Goal: Task Accomplishment & Management: Use online tool/utility

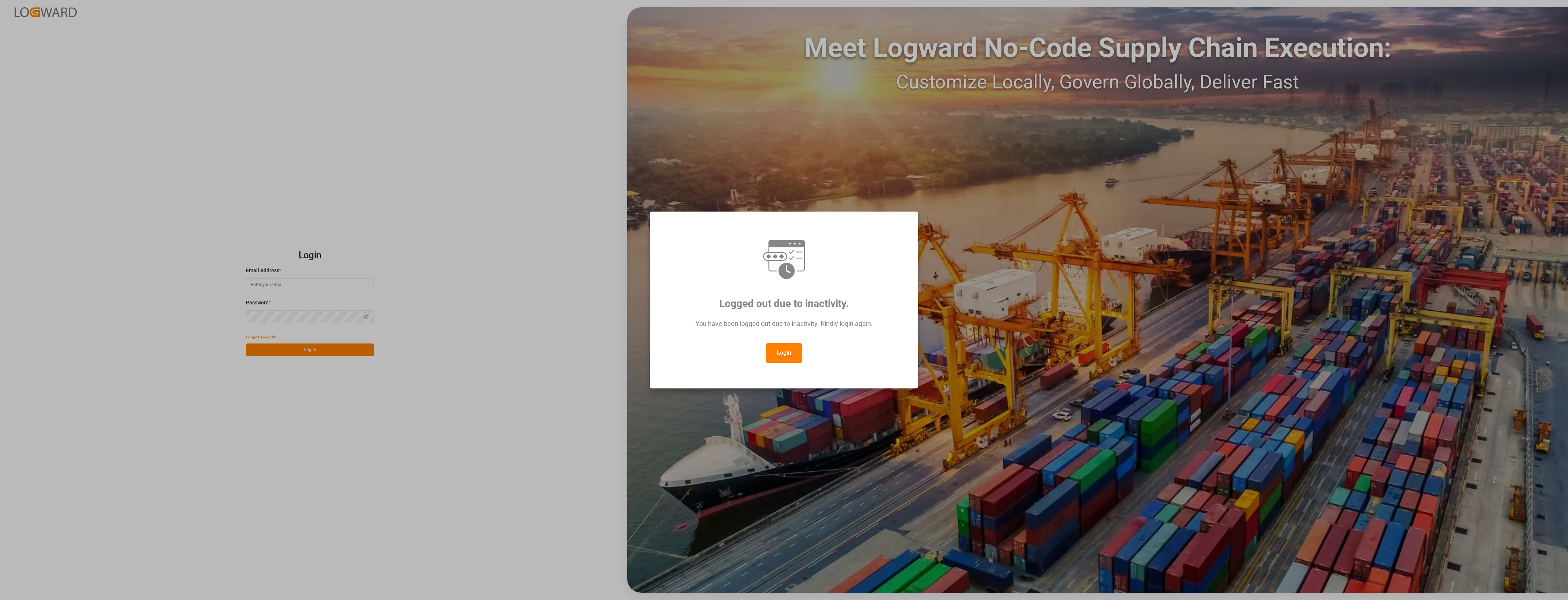
type input "[PERSON_NAME][EMAIL_ADDRESS][PERSON_NAME][DOMAIN_NAME]"
click at [793, 349] on button "Login" at bounding box center [784, 353] width 36 height 19
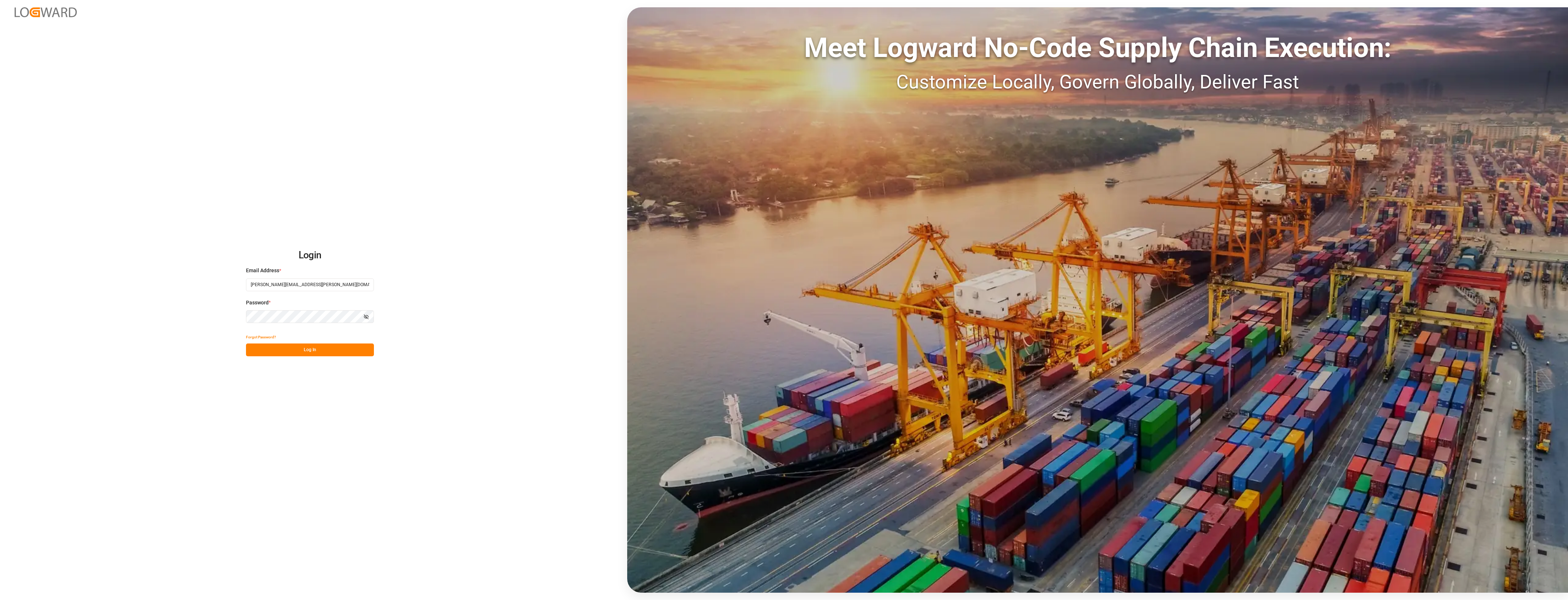
click at [362, 348] on button "Log In" at bounding box center [310, 350] width 128 height 13
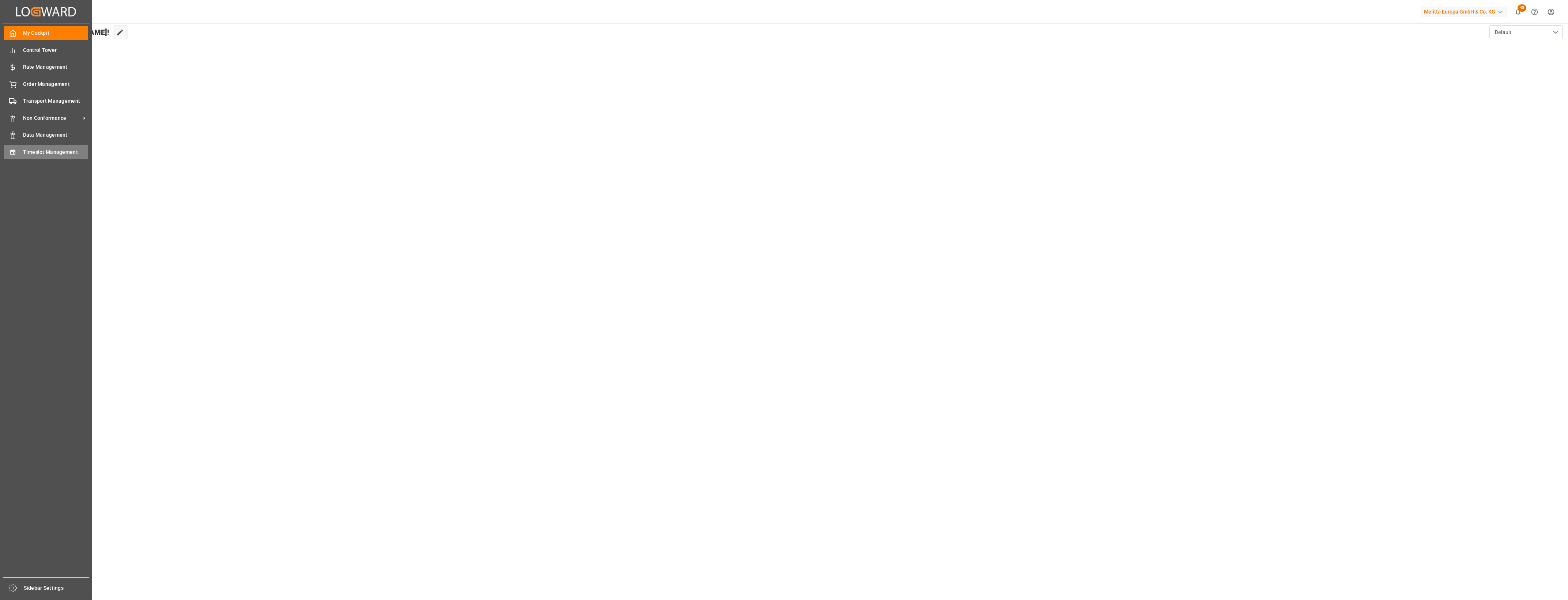
click at [19, 154] on div "Timeslot Management Timeslot Management" at bounding box center [46, 152] width 84 height 15
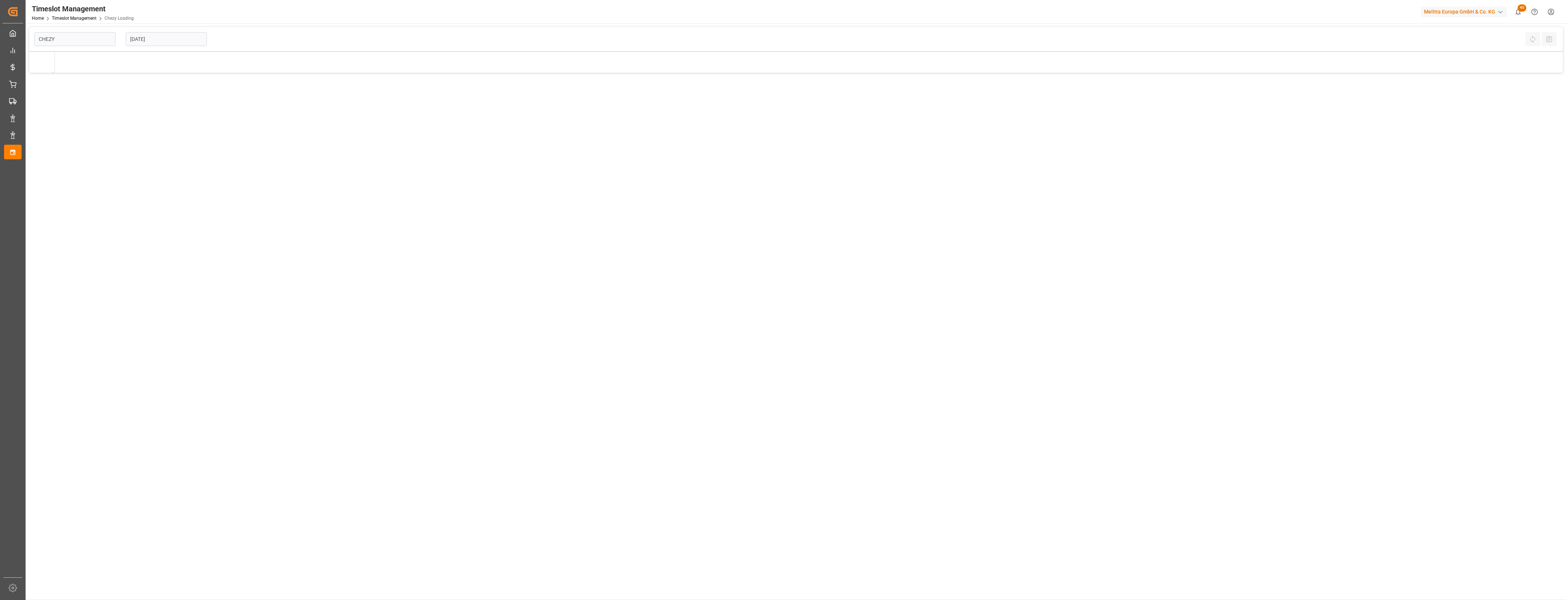
type input "Chezy Loading"
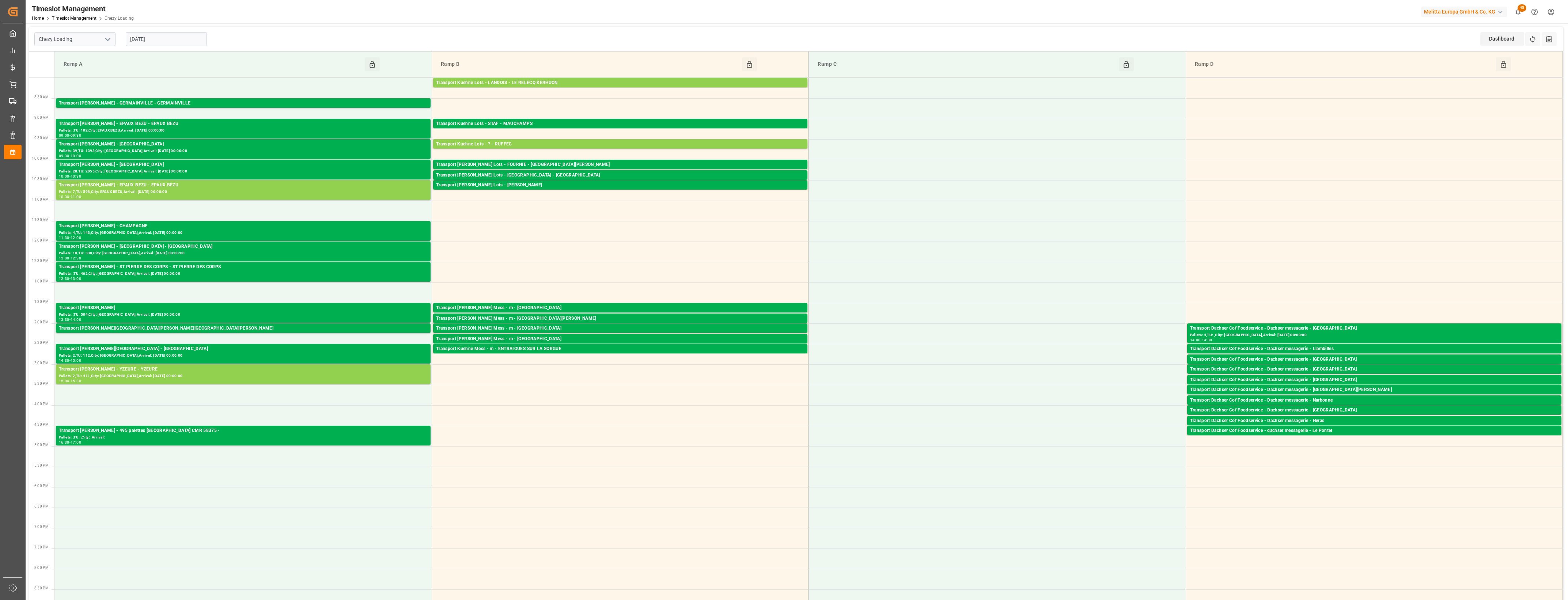
click at [157, 43] on input "[DATE]" at bounding box center [166, 39] width 81 height 14
